Goal: Consume media (video, audio): Consume media (video, audio)

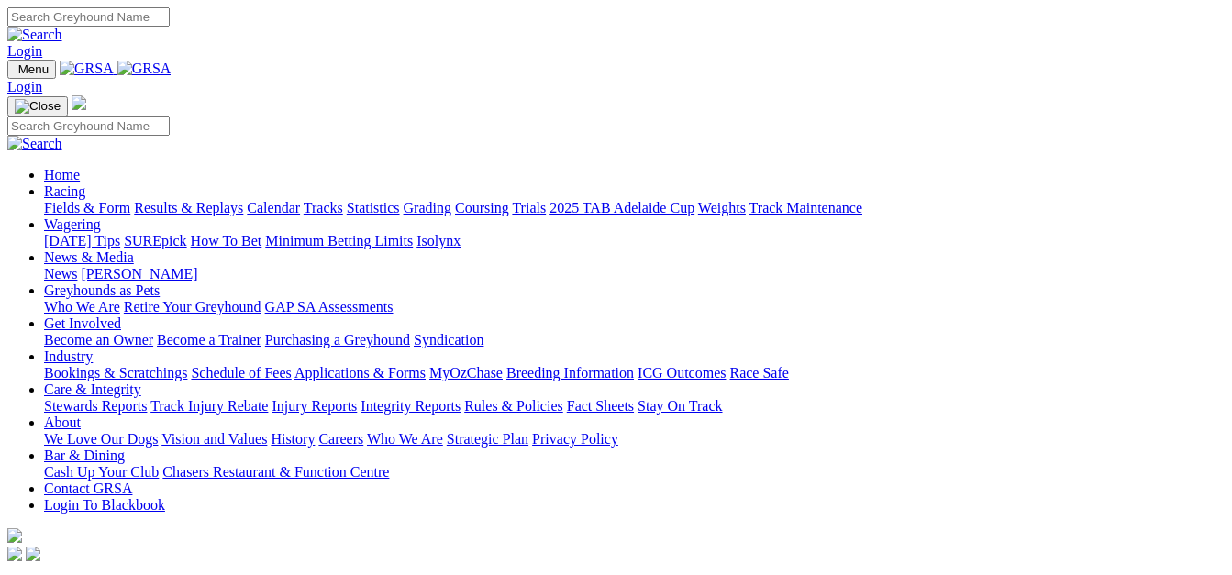
click at [204, 200] on link "Results & Replays" at bounding box center [188, 208] width 109 height 16
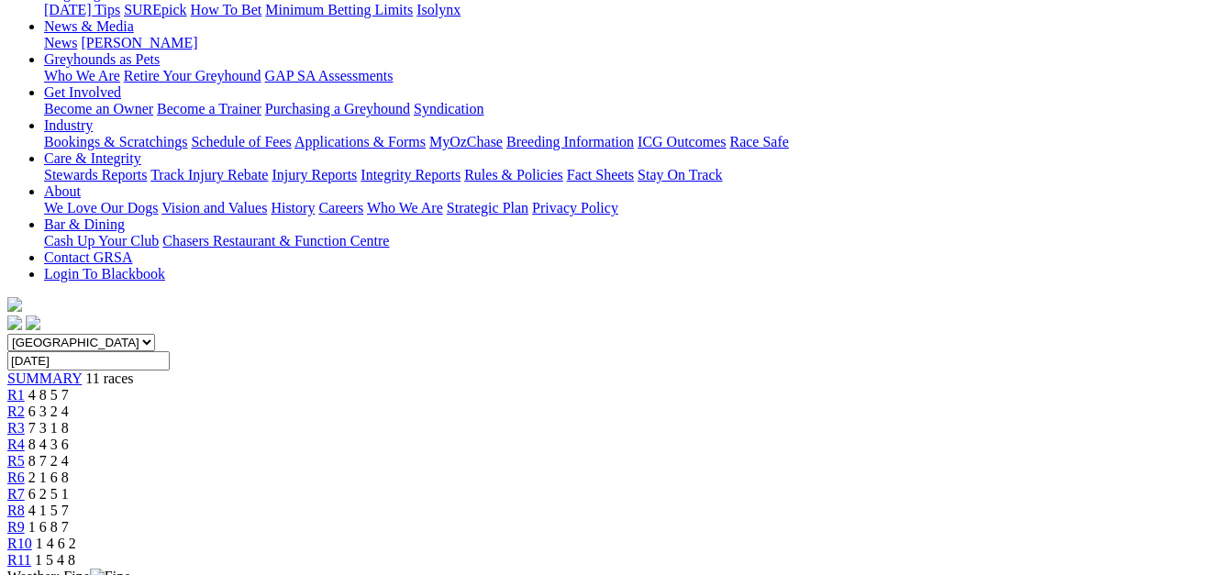
scroll to position [275, 0]
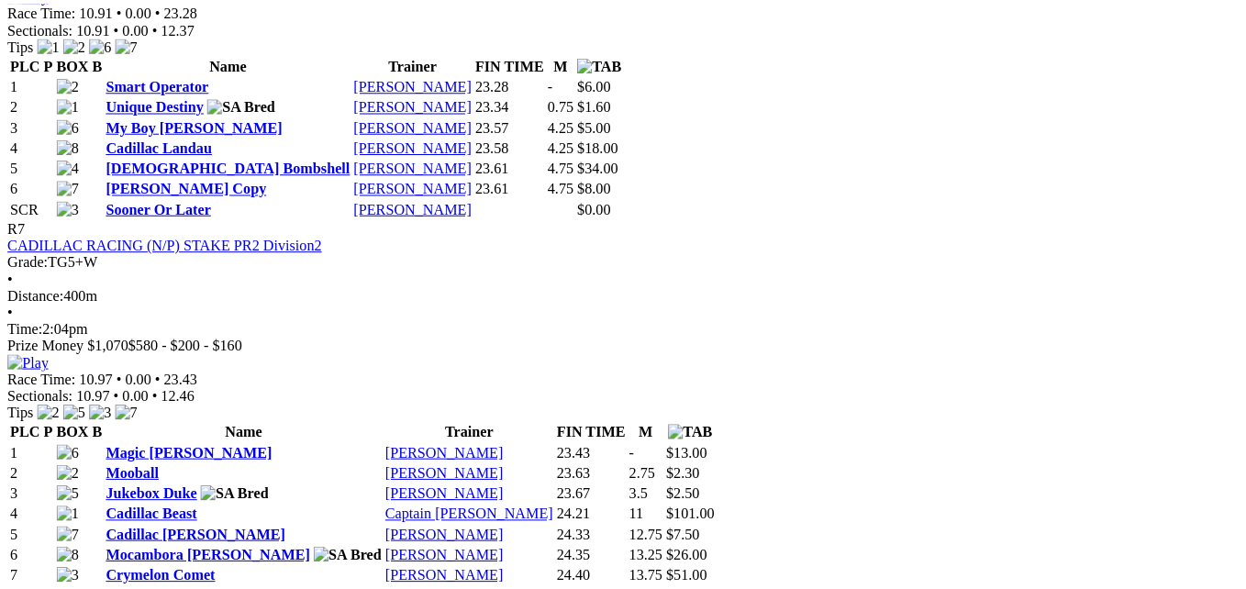
scroll to position [2913, 0]
